Goal: Communication & Community: Answer question/provide support

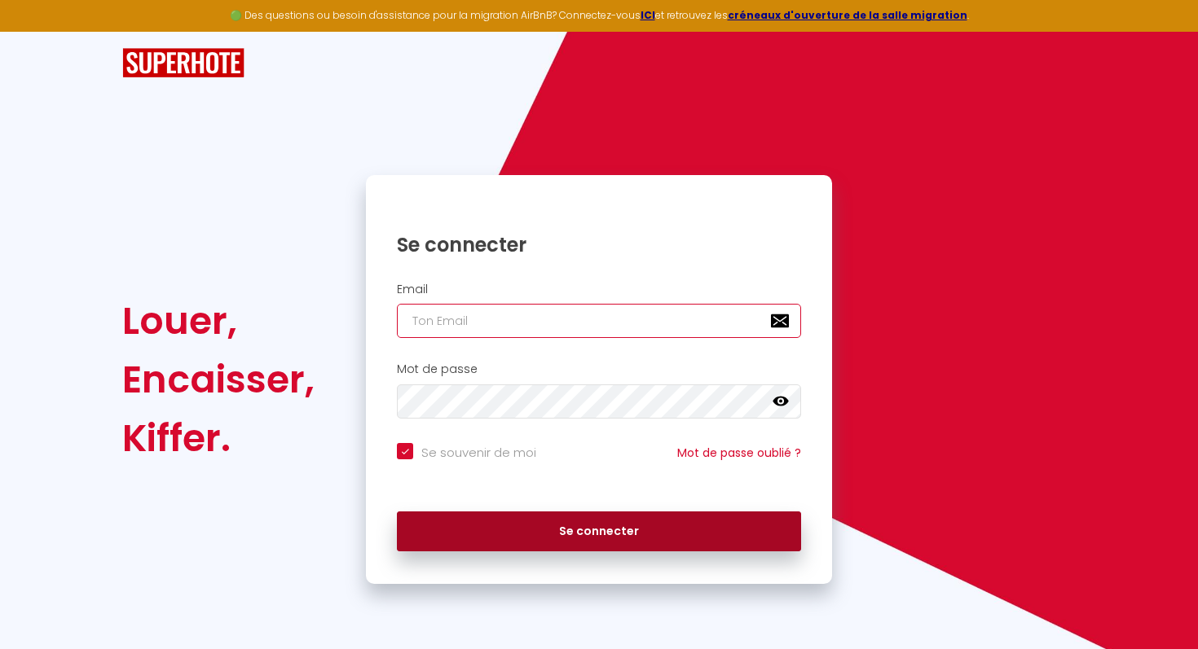
type input "[EMAIL_ADDRESS][DOMAIN_NAME]"
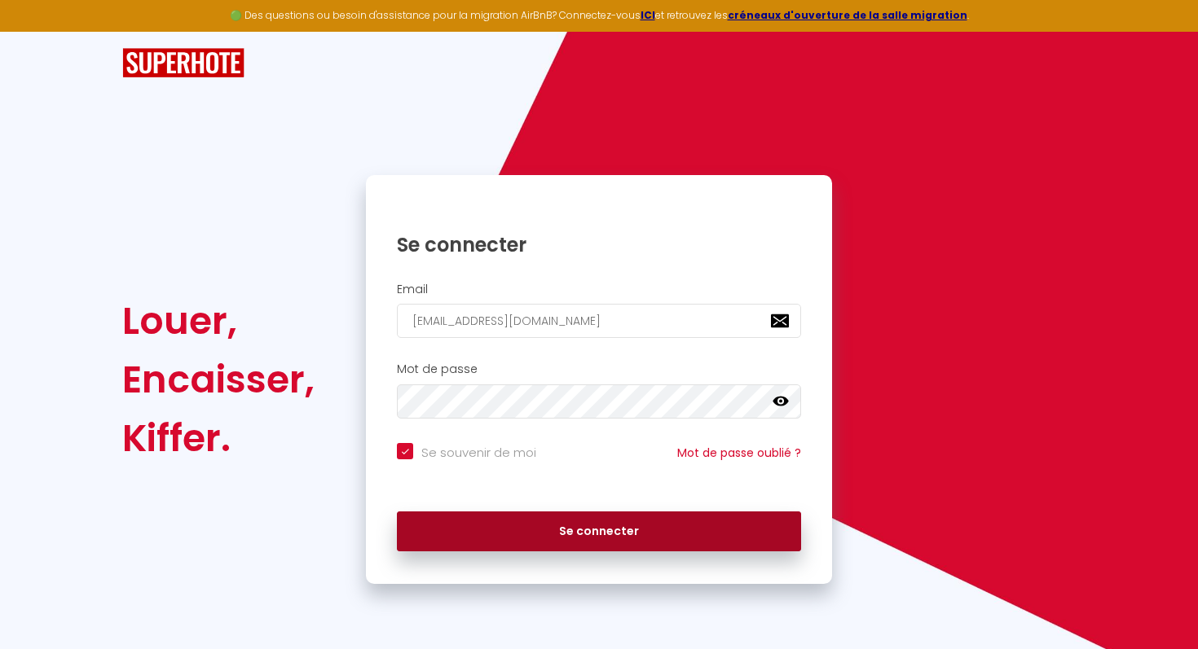
click at [630, 530] on button "Se connecter" at bounding box center [599, 532] width 404 height 41
checkbox input "true"
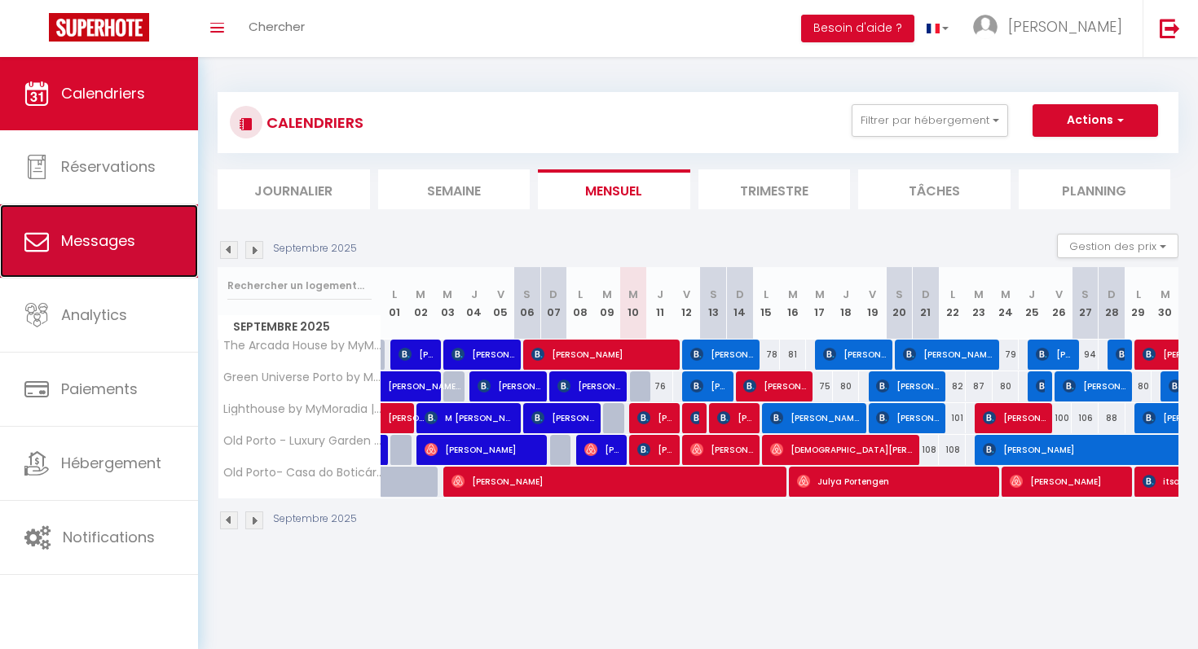
click at [130, 250] on span "Messages" at bounding box center [98, 241] width 74 height 20
select select "message"
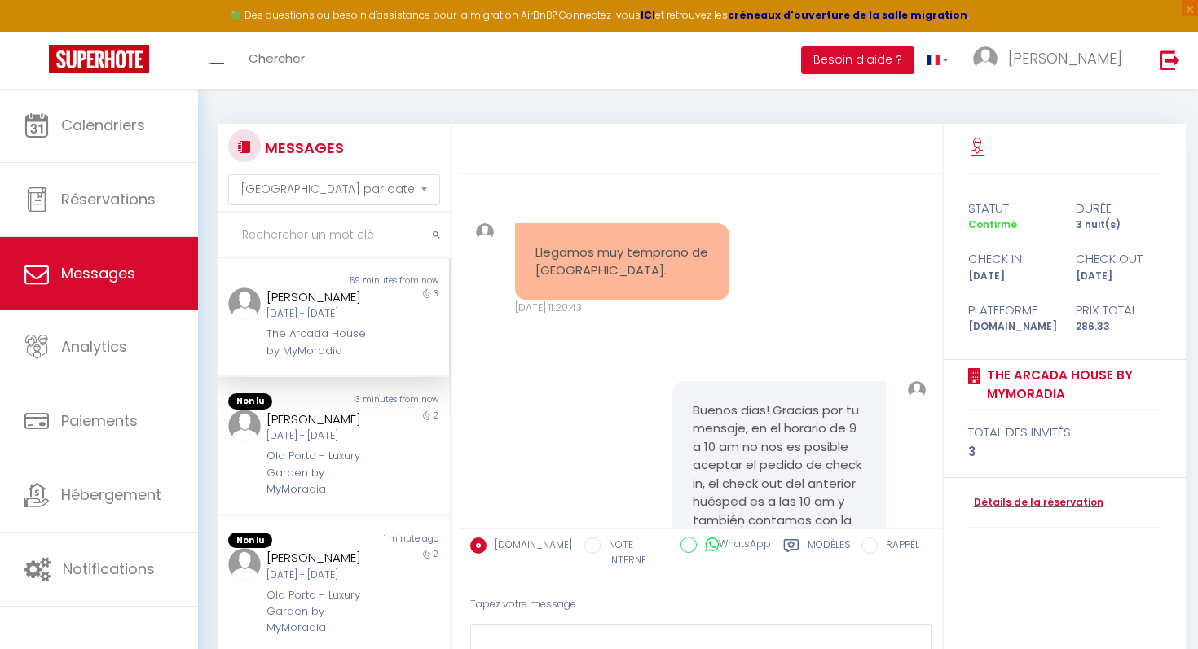
scroll to position [1991, 0]
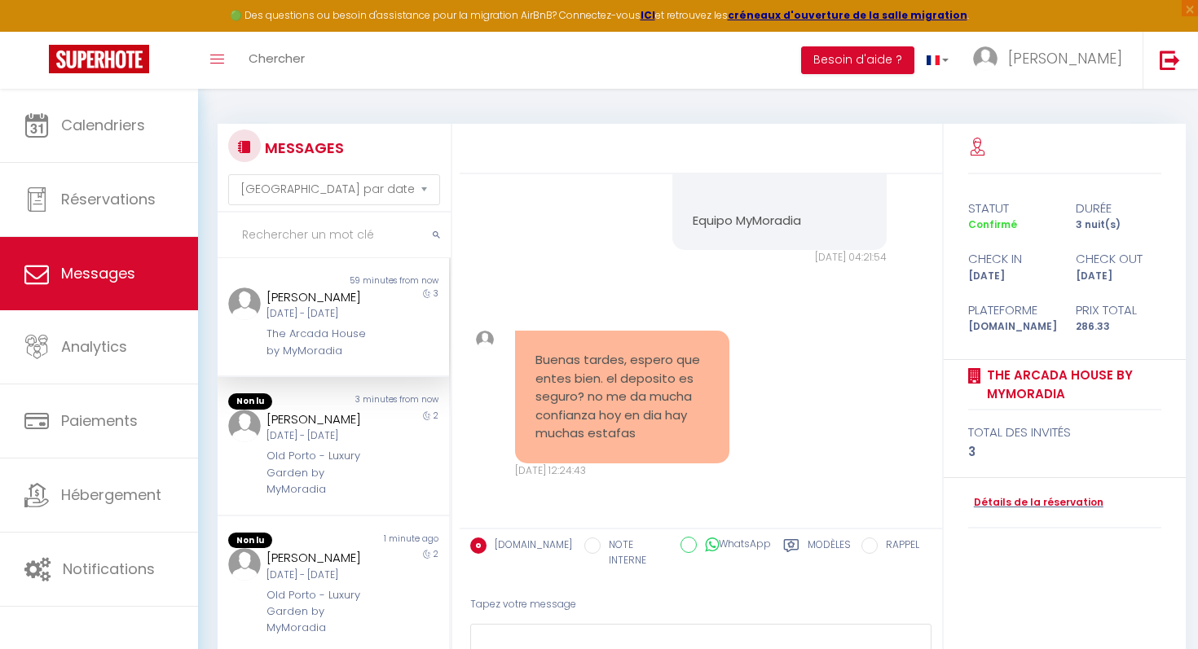
click at [310, 314] on div "Mer [DATE] - [PERSON_NAME] [DATE]" at bounding box center [323, 313] width 114 height 15
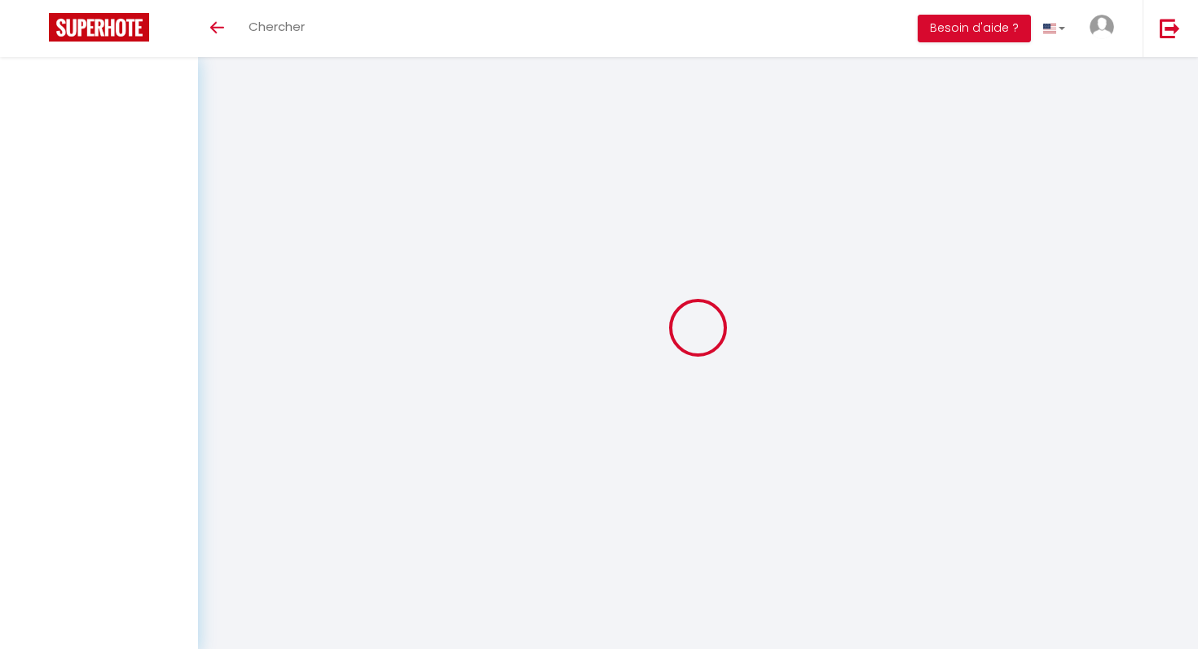
select select "message"
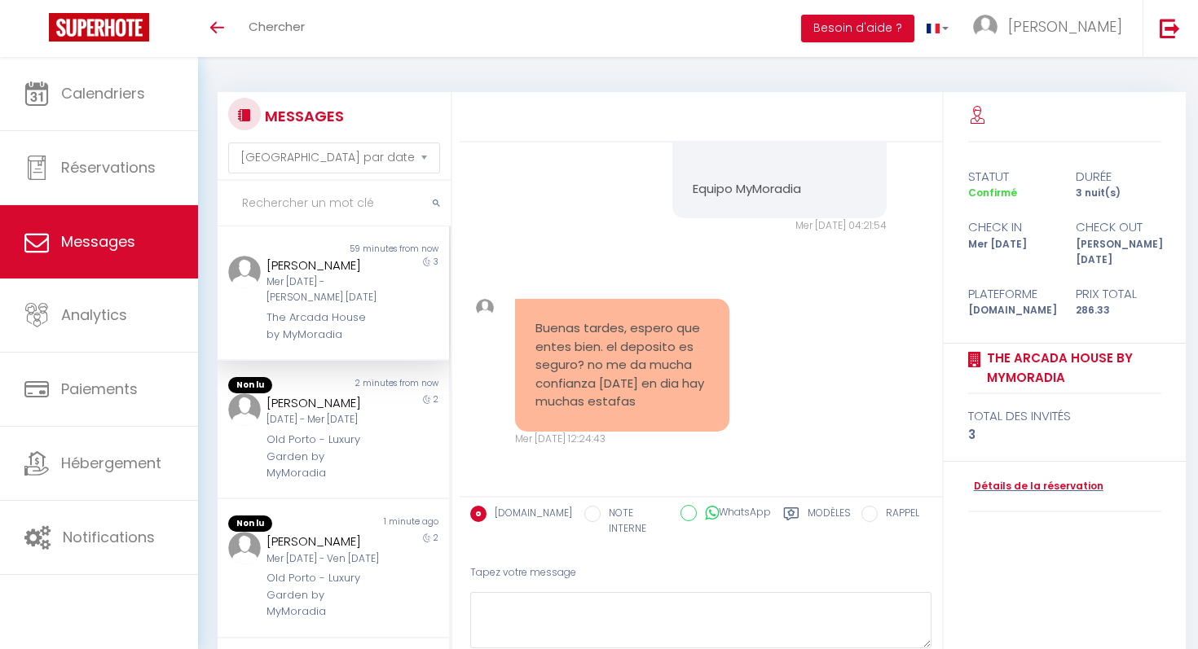
click at [390, 326] on div "[PERSON_NAME] Mer [DATE] - [PERSON_NAME] [DATE] The Arcada House by MyMoradia" at bounding box center [323, 299] width 135 height 87
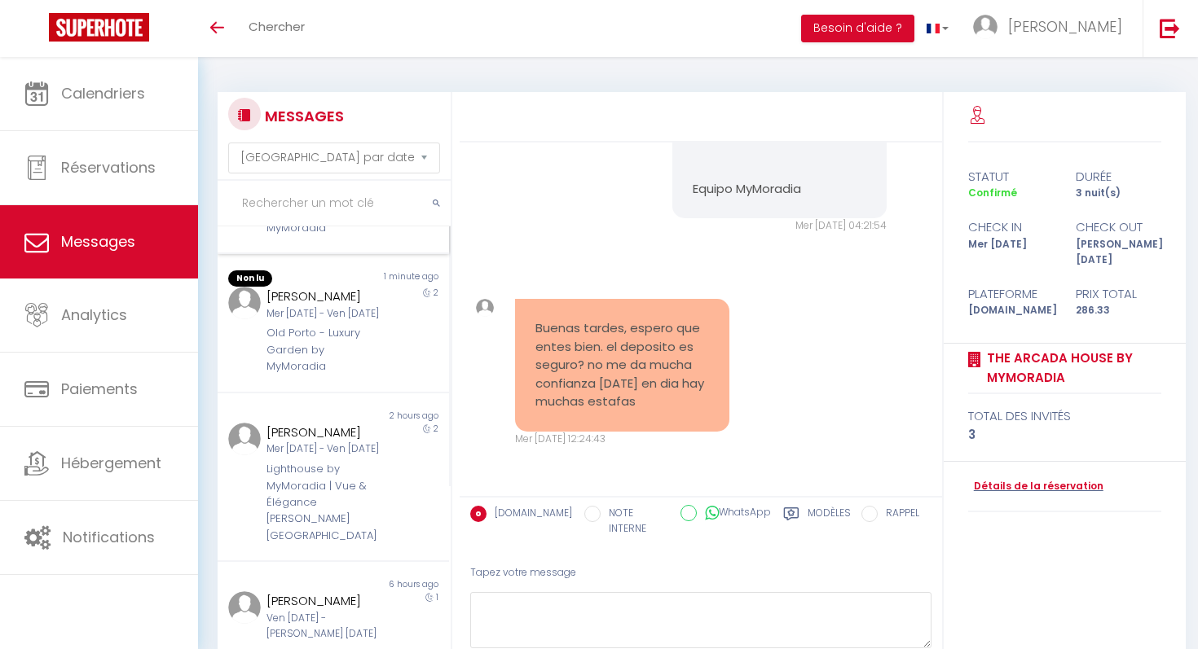
scroll to position [250, 0]
click at [312, 302] on div "[PERSON_NAME]" at bounding box center [323, 292] width 114 height 20
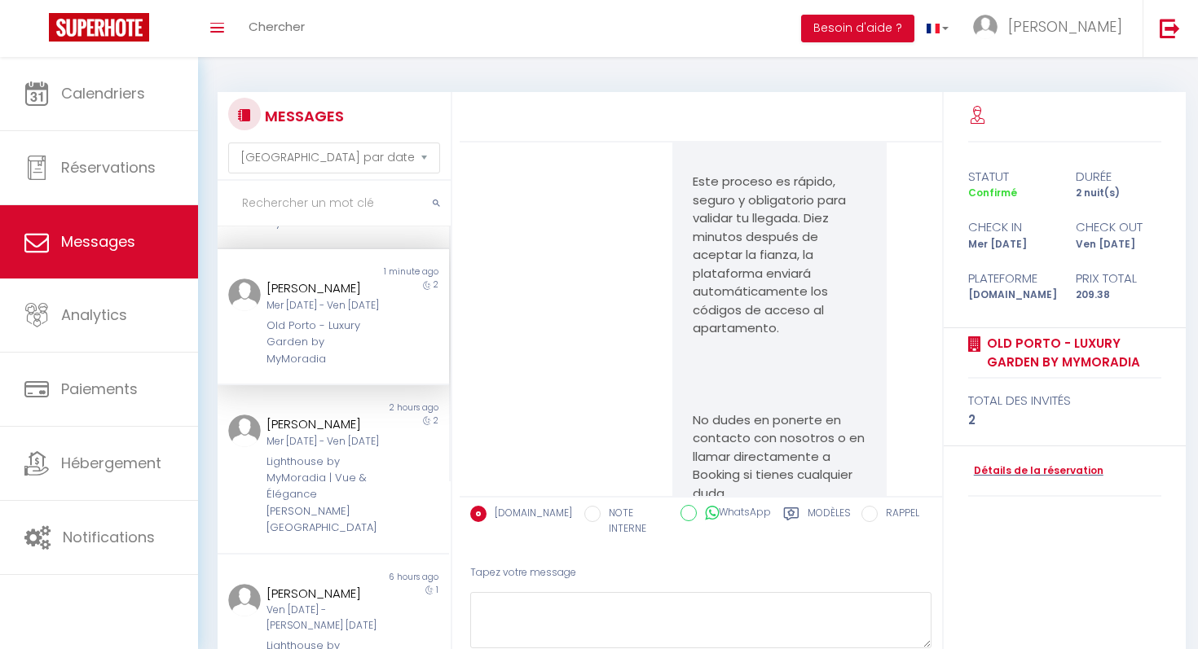
scroll to position [8615, 0]
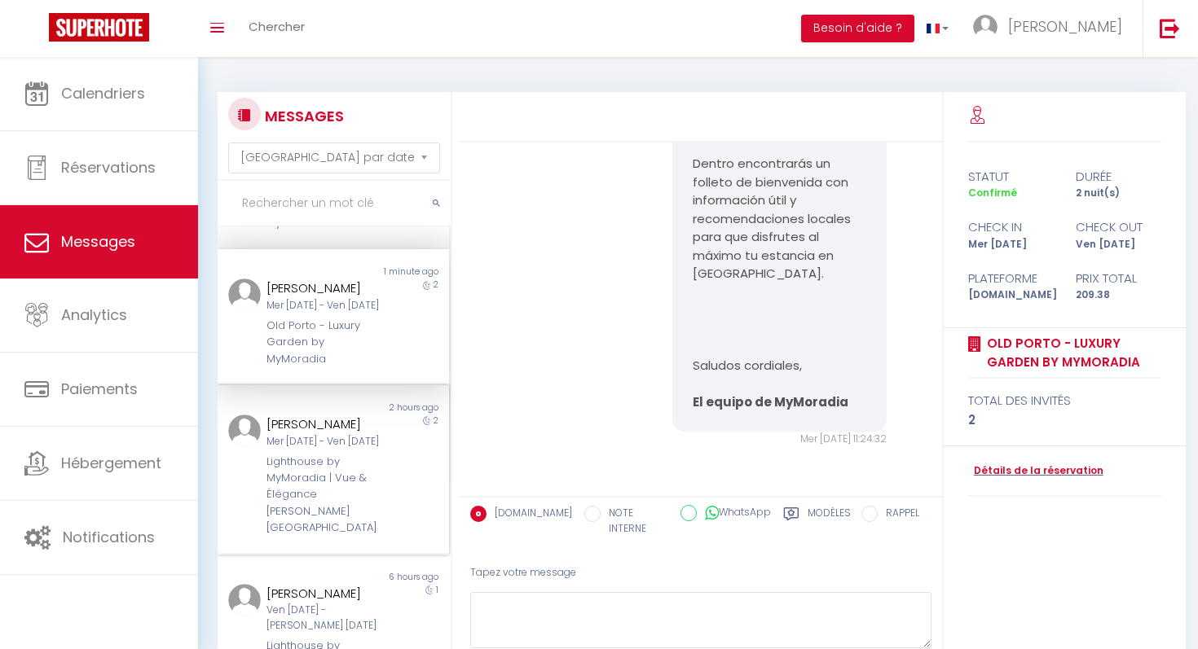
click at [322, 415] on div "Non lu" at bounding box center [276, 408] width 116 height 13
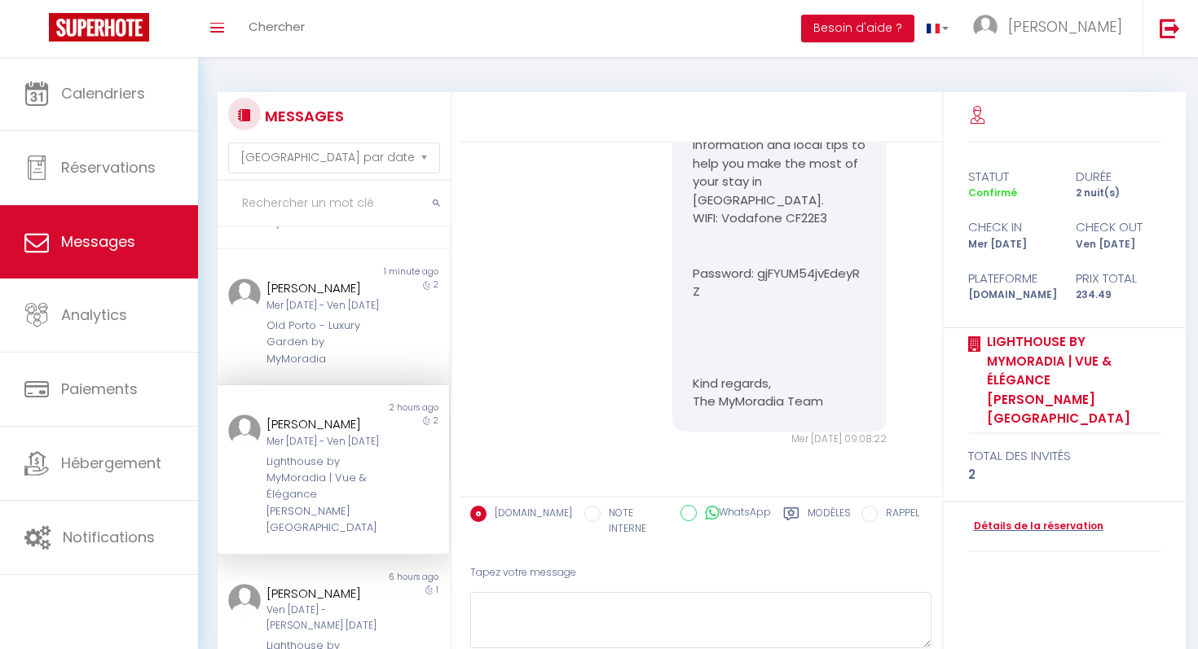
scroll to position [5438, 0]
click at [333, 571] on div "6 hours ago" at bounding box center [391, 577] width 116 height 13
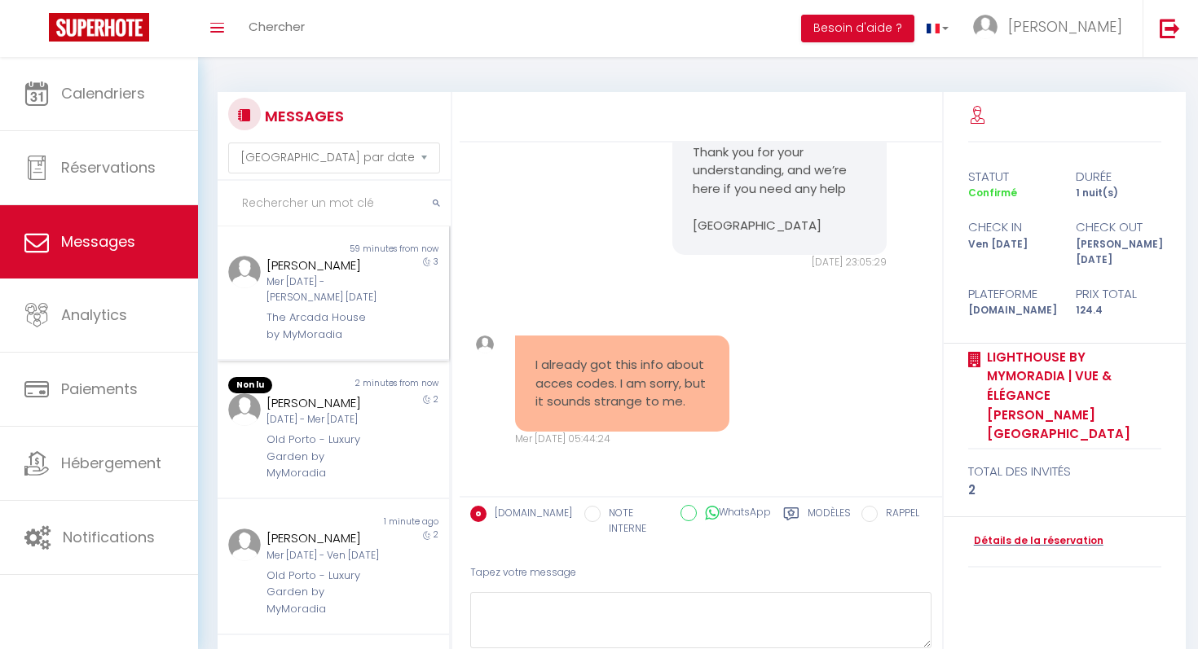
click at [341, 274] on div "[PERSON_NAME]" at bounding box center [323, 266] width 114 height 20
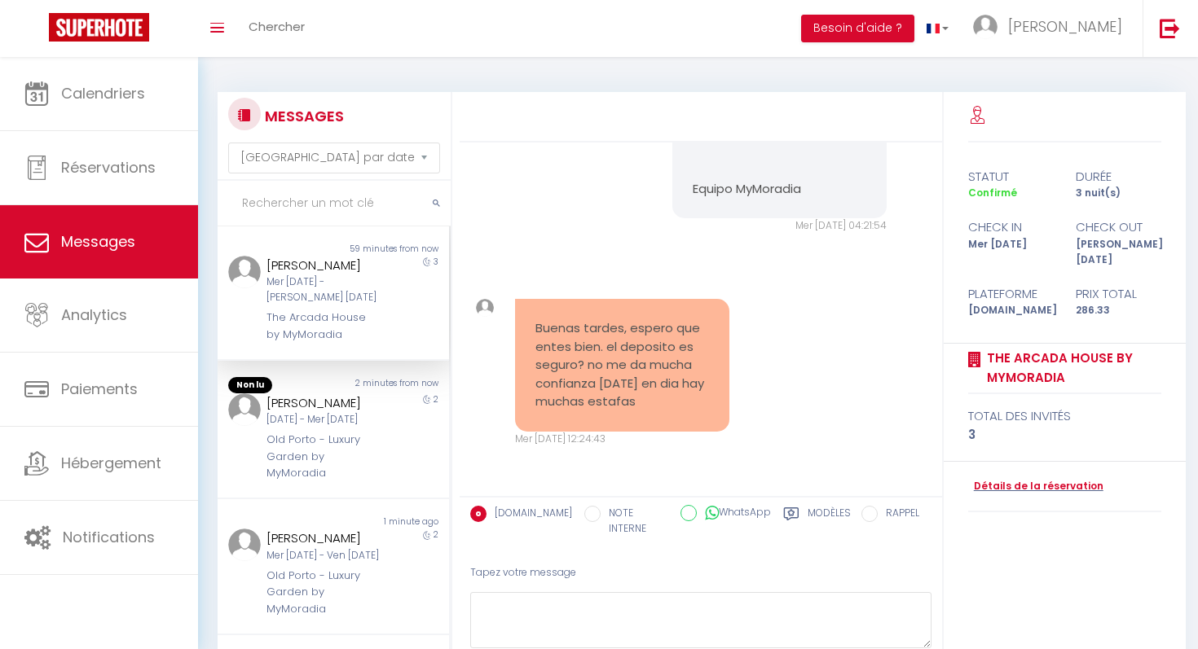
scroll to position [1991, 0]
click at [423, 153] on select "Trier par date de réservation Trier par date de message" at bounding box center [334, 158] width 212 height 31
click at [228, 143] on select "Trier par date de réservation Trier par date de message" at bounding box center [334, 158] width 212 height 31
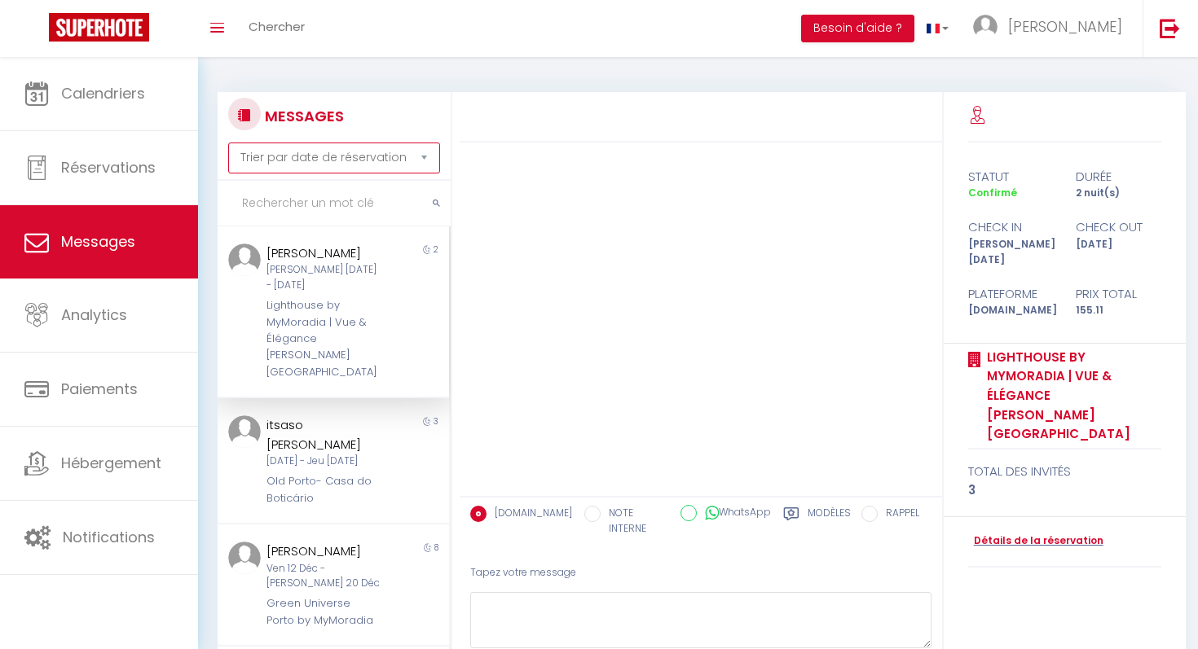
scroll to position [0, 0]
click at [419, 161] on select "Trier par date de réservation Trier par date de message" at bounding box center [334, 158] width 212 height 31
select select "message"
click at [228, 143] on select "Trier par date de réservation Trier par date de message" at bounding box center [334, 158] width 212 height 31
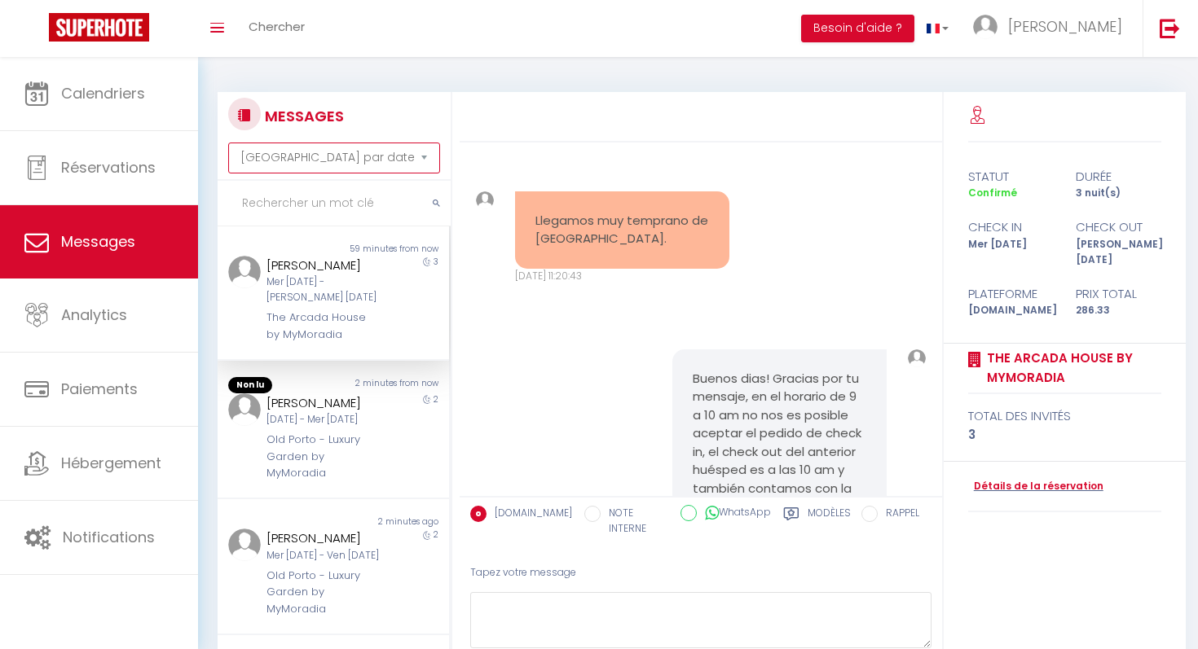
scroll to position [1991, 0]
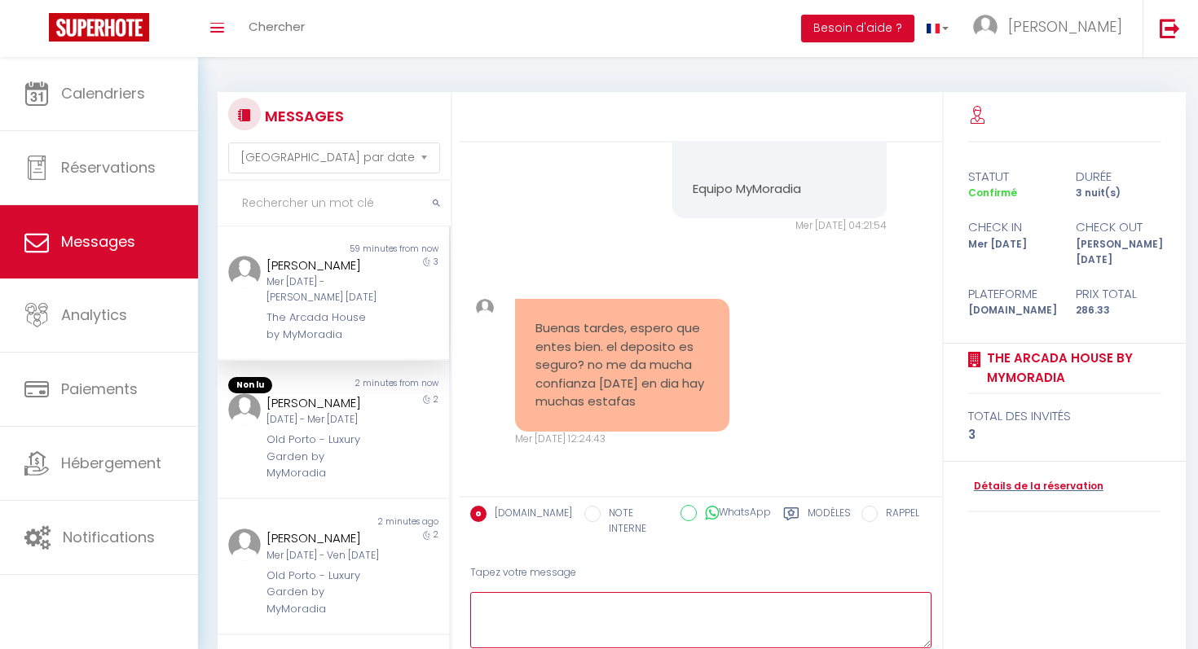
click at [608, 592] on textarea at bounding box center [700, 620] width 461 height 56
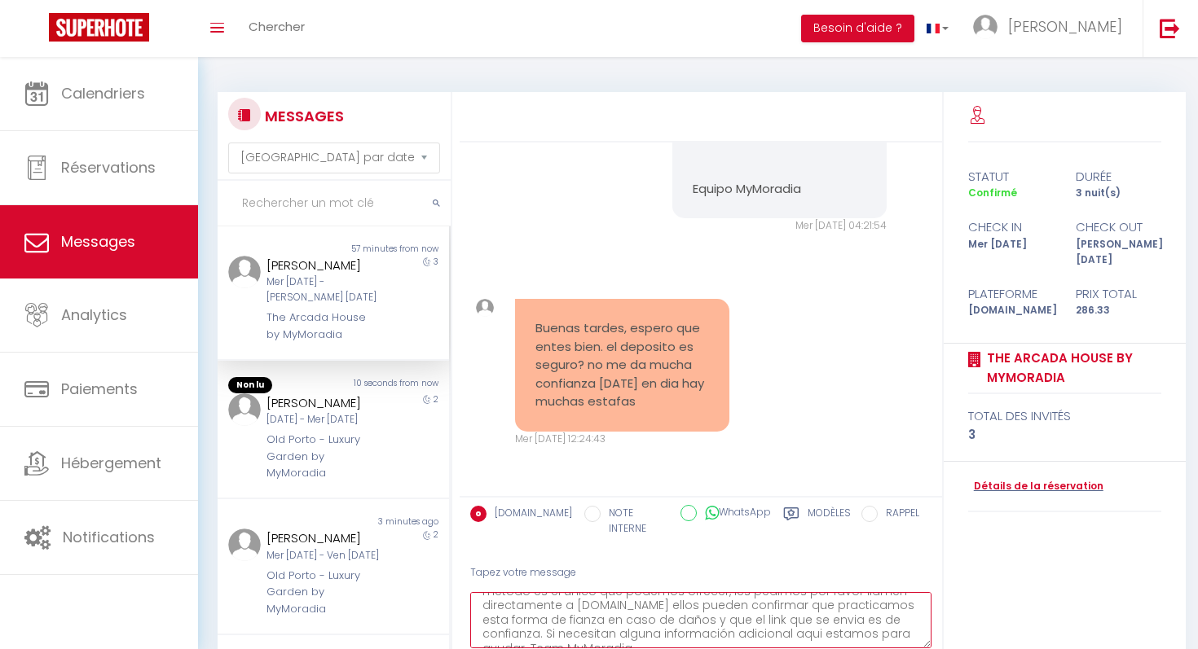
scroll to position [84, 0]
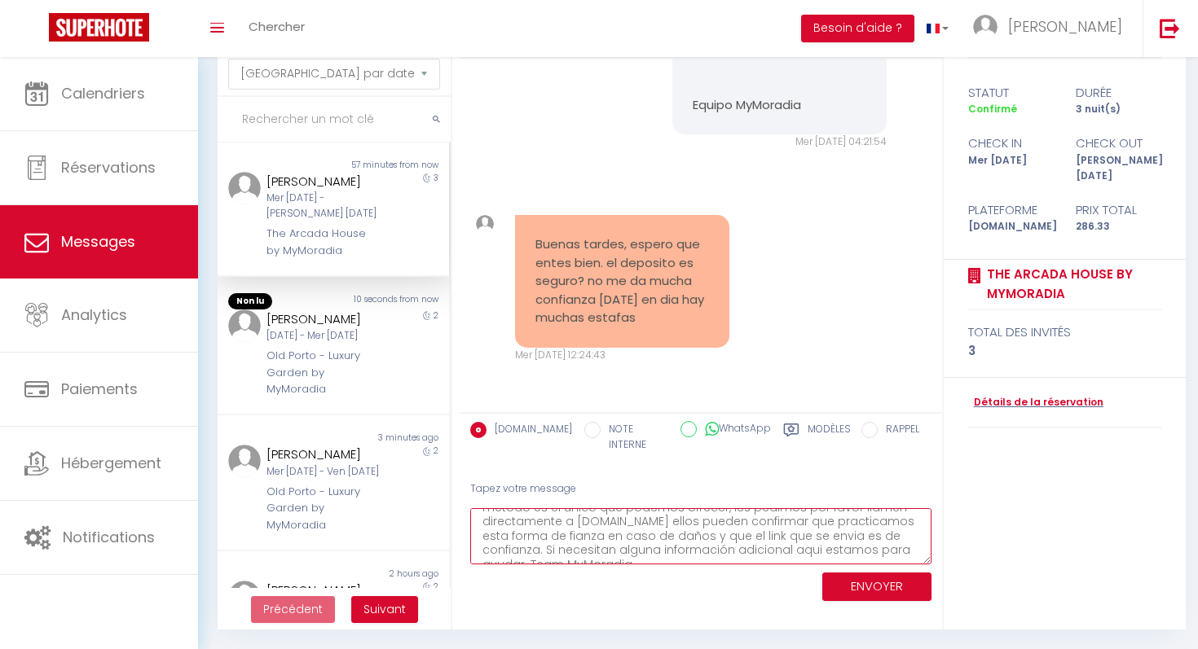
type textarea "Buenos dias, Entendemos perfectamente la situación y estamos trabajando en ofre…"
click at [883, 575] on button "ENVOYER" at bounding box center [876, 587] width 109 height 29
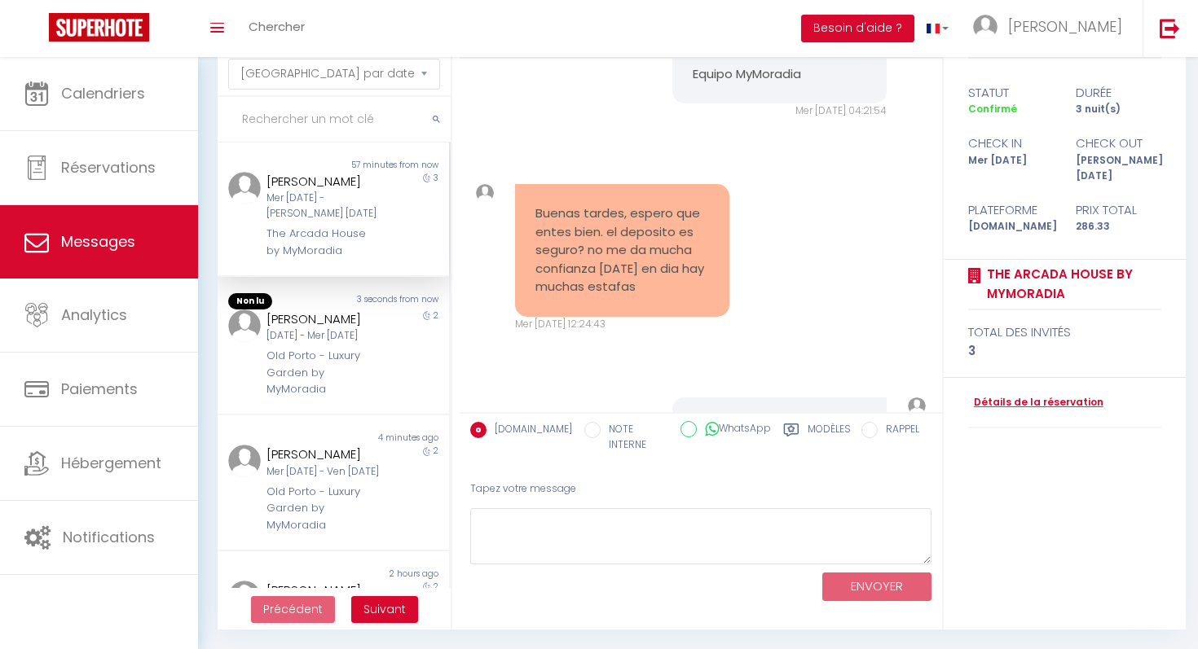
scroll to position [2497, 0]
